Goal: Task Accomplishment & Management: Manage account settings

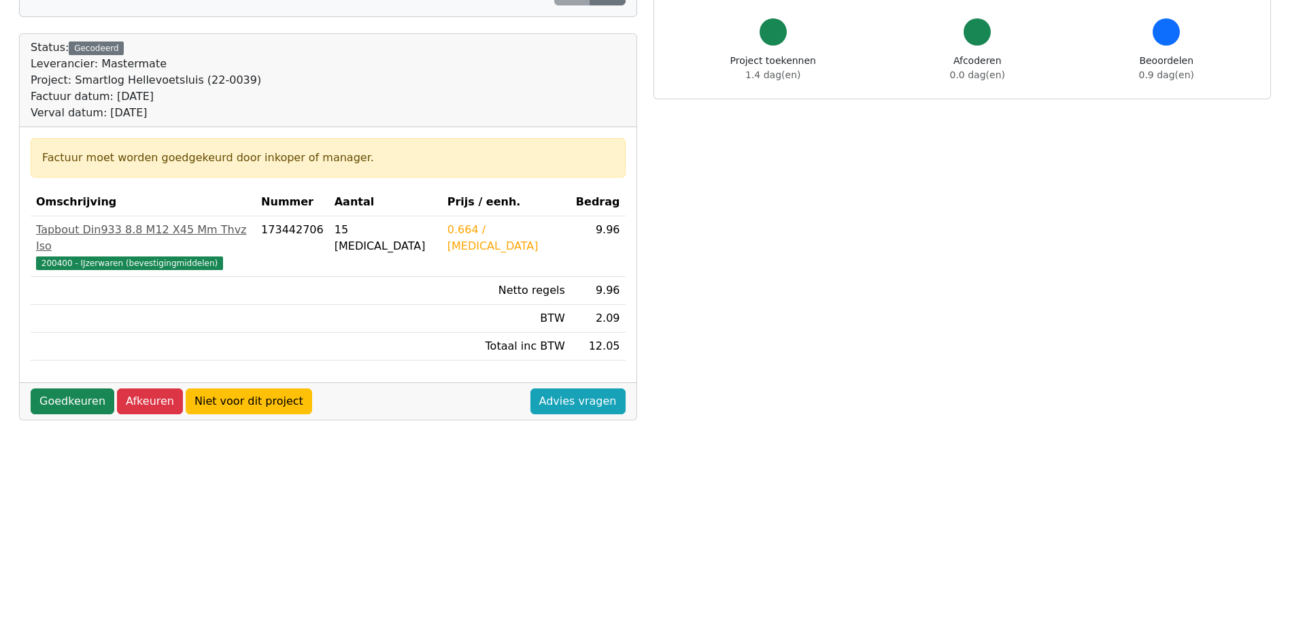
scroll to position [136, 0]
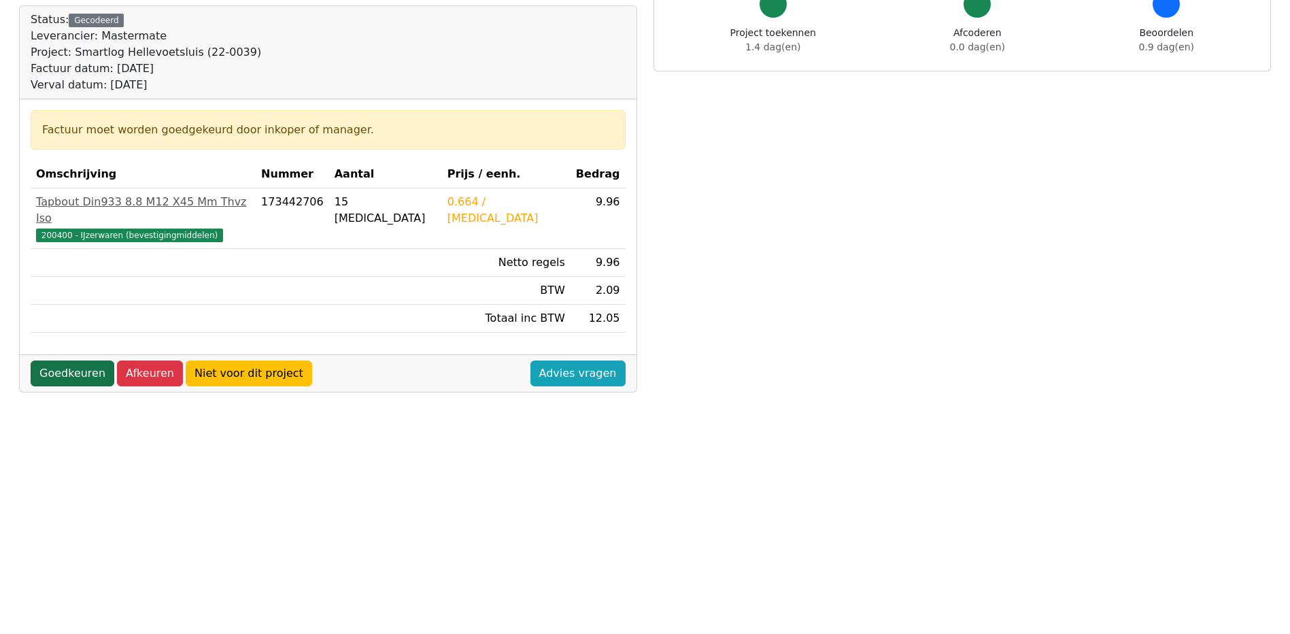
click at [69, 360] on link "Goedkeuren" at bounding box center [73, 373] width 84 height 26
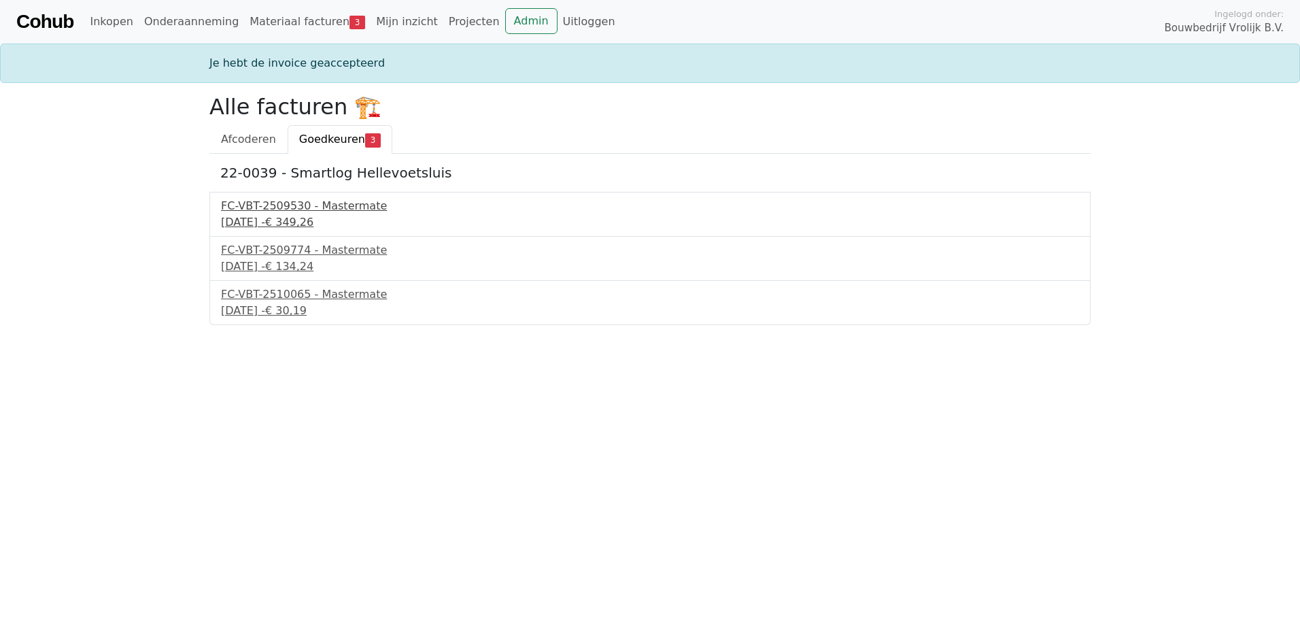
click at [264, 223] on div "[DATE] - € 349,26" at bounding box center [650, 222] width 858 height 16
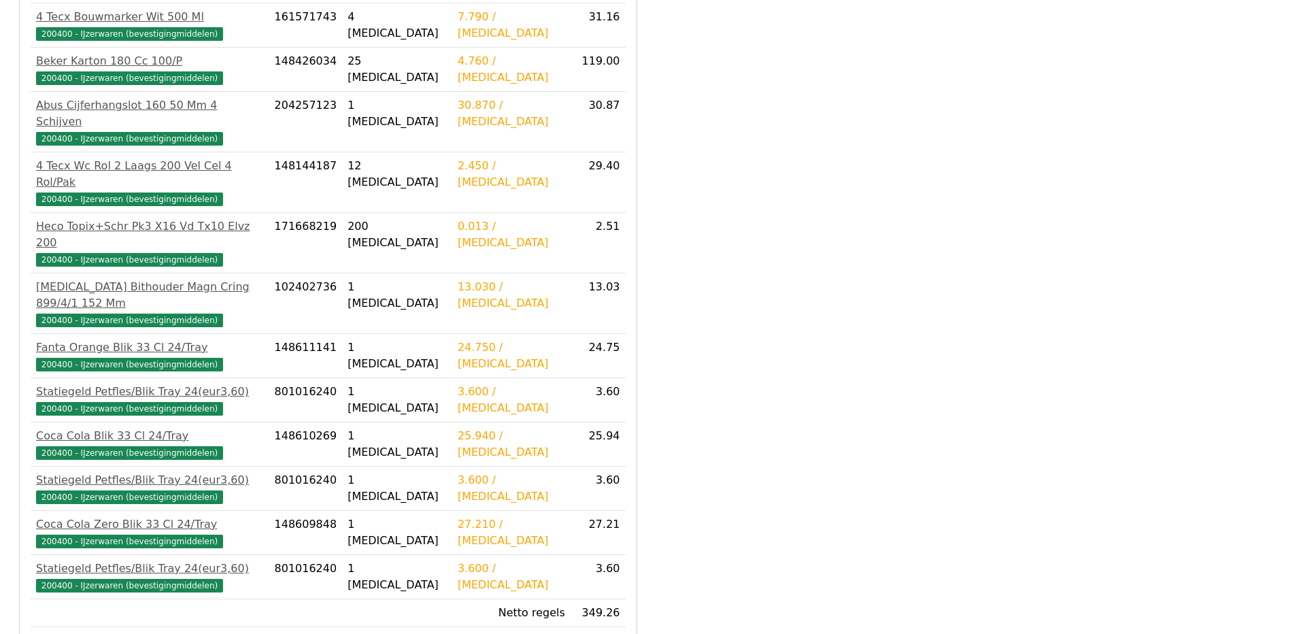
scroll to position [530, 0]
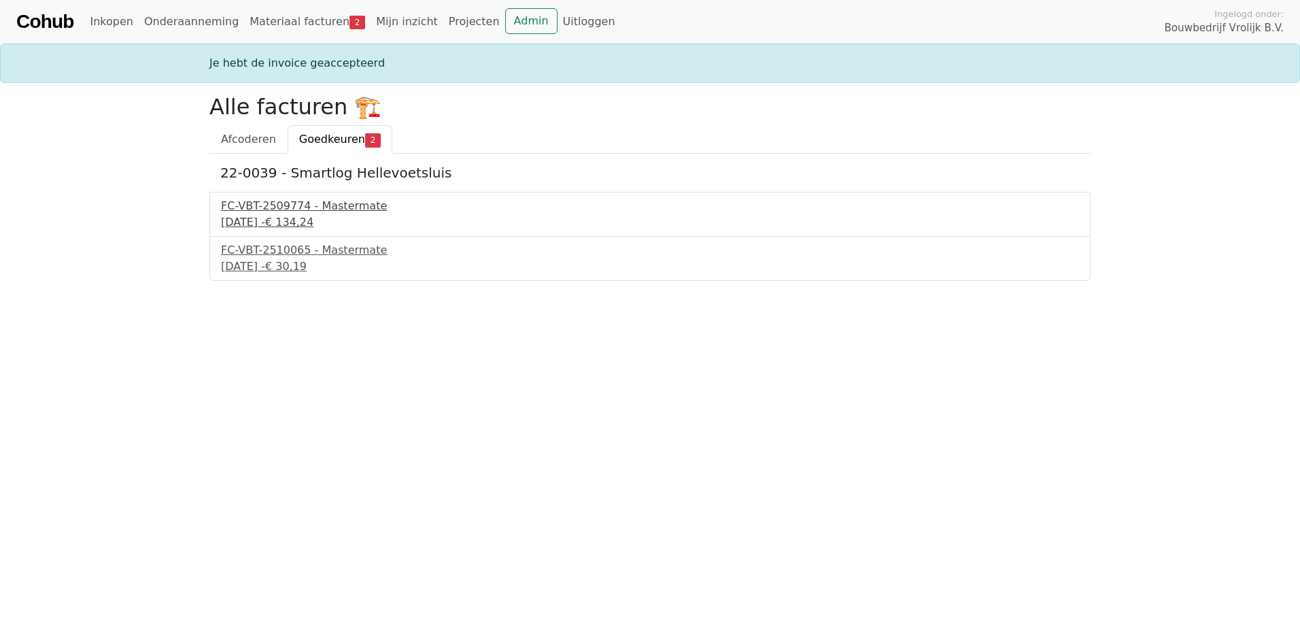
click at [290, 207] on div "FC-VBT-2509774 - Mastermate" at bounding box center [650, 206] width 858 height 16
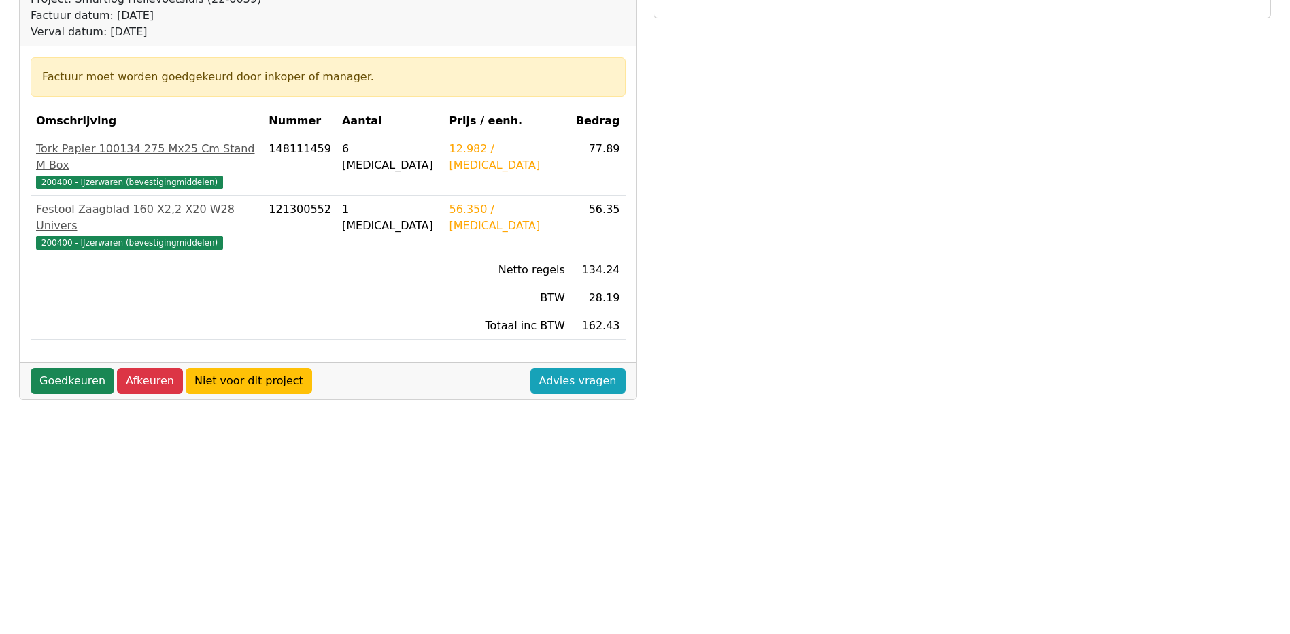
scroll to position [204, 0]
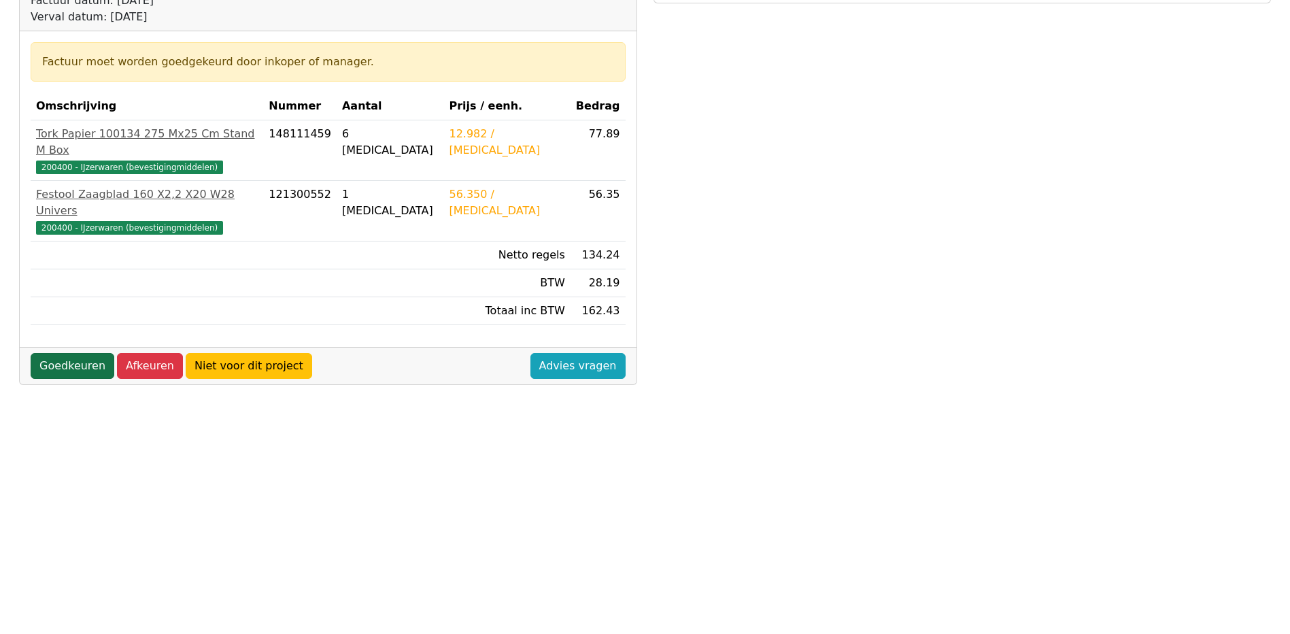
click at [90, 353] on link "Goedkeuren" at bounding box center [73, 366] width 84 height 26
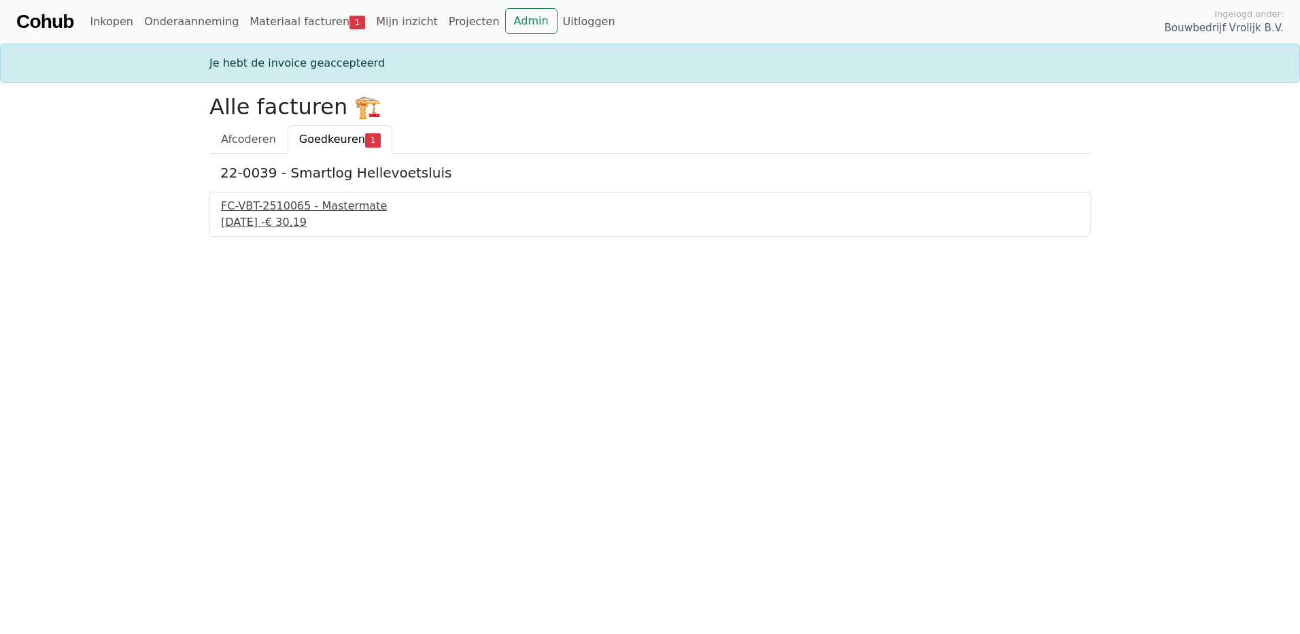
click at [282, 212] on div "FC-VBT-2510065 - Mastermate" at bounding box center [650, 206] width 858 height 16
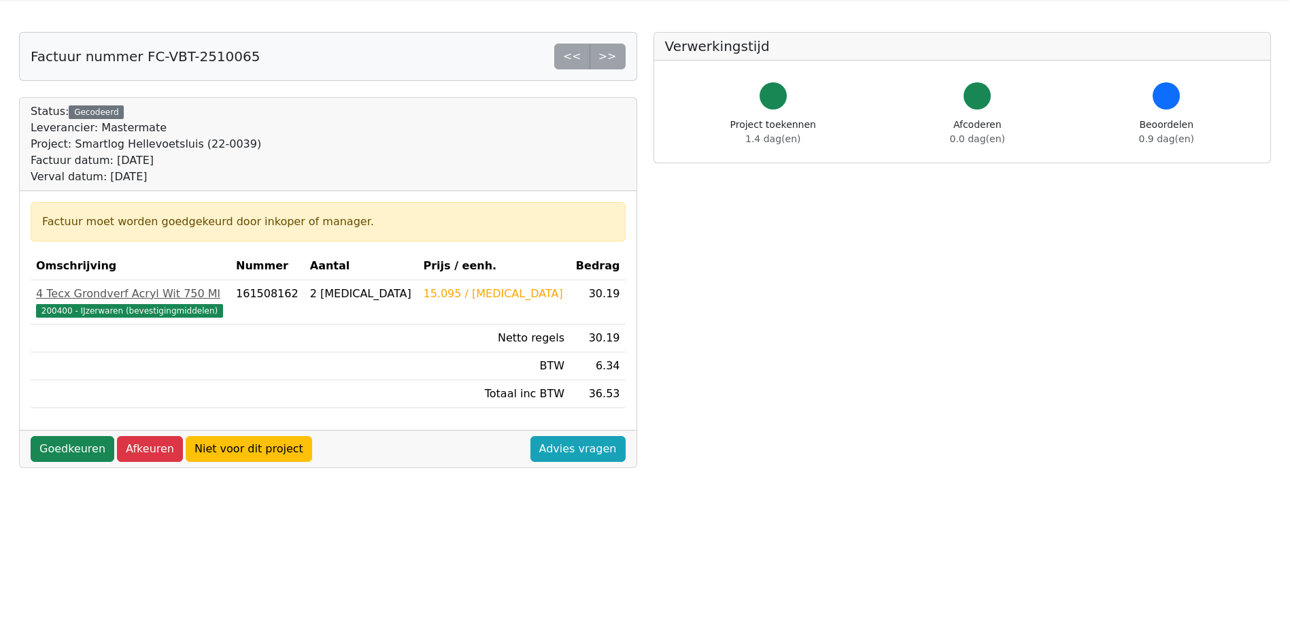
scroll to position [68, 0]
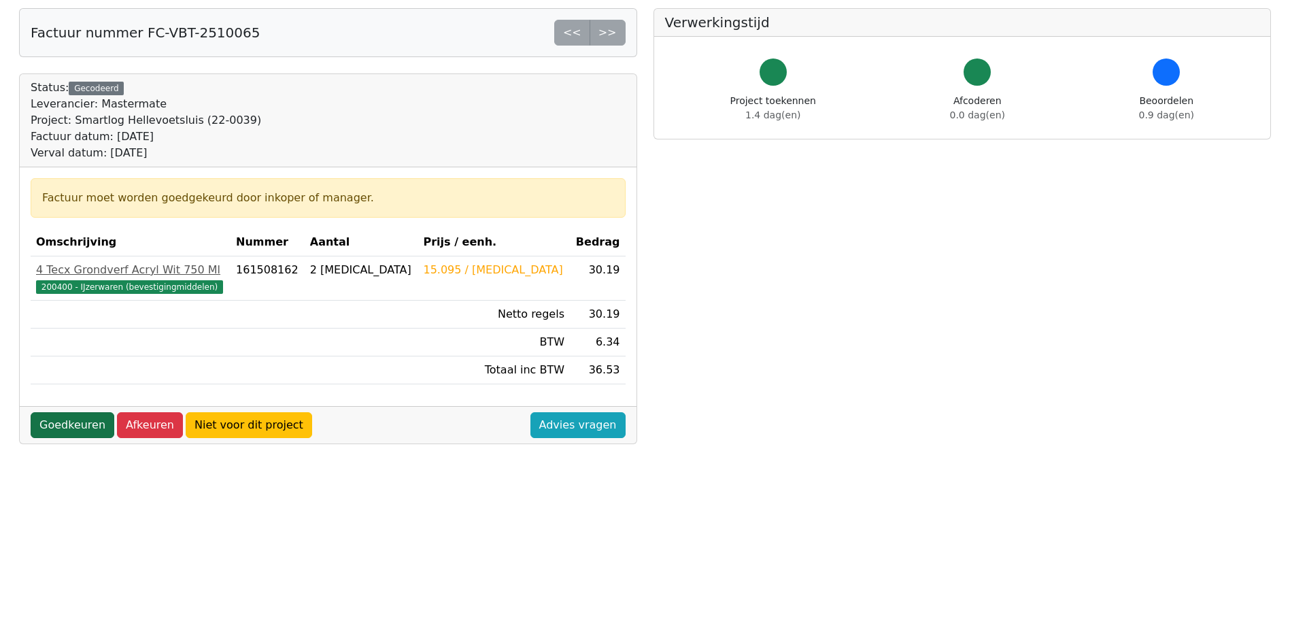
click at [80, 427] on link "Goedkeuren" at bounding box center [73, 425] width 84 height 26
